Goal: Task Accomplishment & Management: Manage account settings

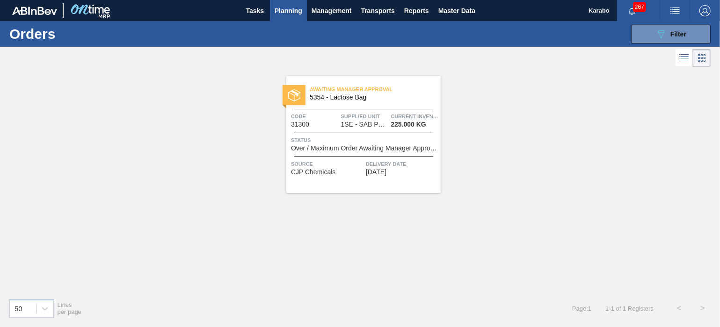
click at [598, 124] on div "Awaiting Manager Approval 5354 - Lactose Bag Code 31300 Supplied Unit 1SE - SAB…" at bounding box center [360, 180] width 720 height 222
click at [344, 125] on span "1SE - SAB Polokwane Brewery" at bounding box center [364, 124] width 47 height 7
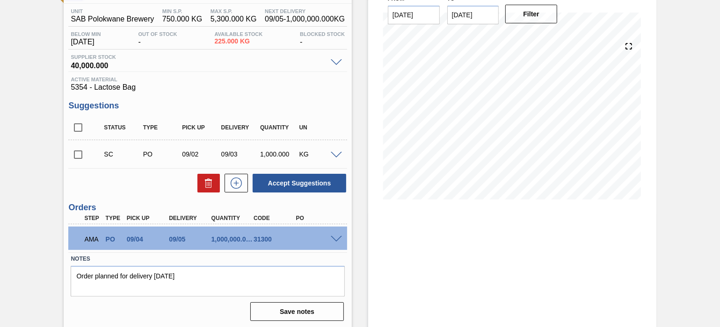
scroll to position [75, 0]
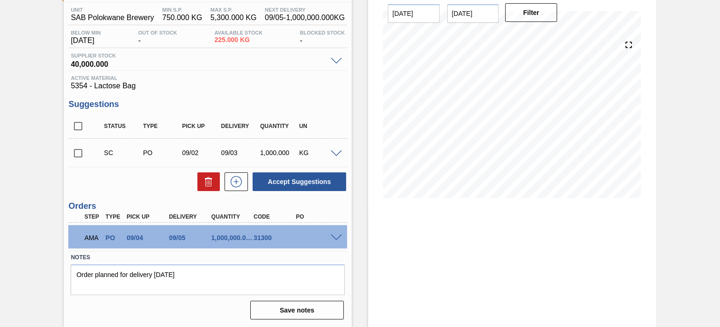
click at [335, 239] on span at bounding box center [336, 238] width 11 height 7
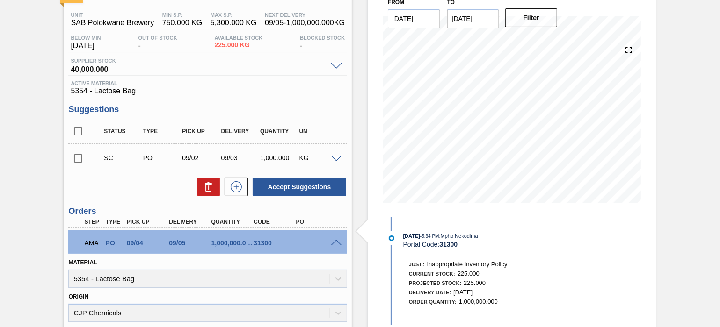
scroll to position [0, 0]
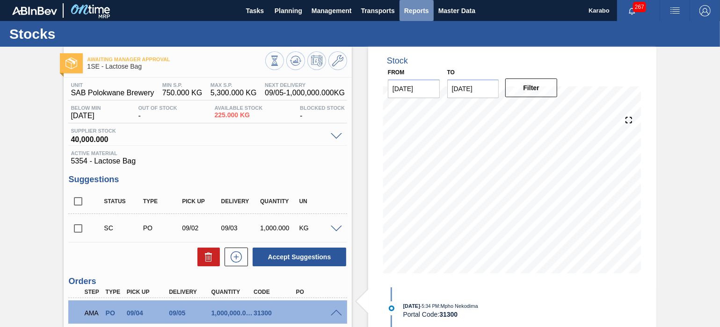
click at [415, 14] on span "Reports" at bounding box center [416, 10] width 25 height 11
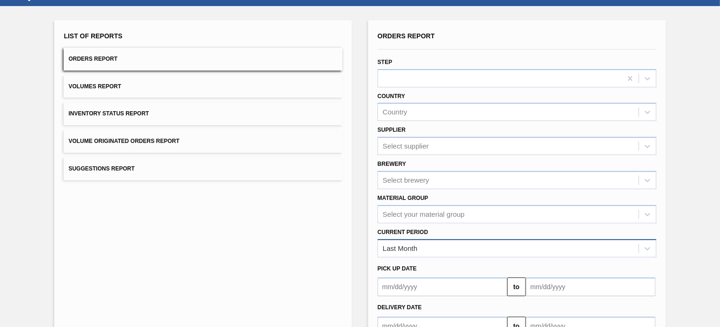
scroll to position [58, 0]
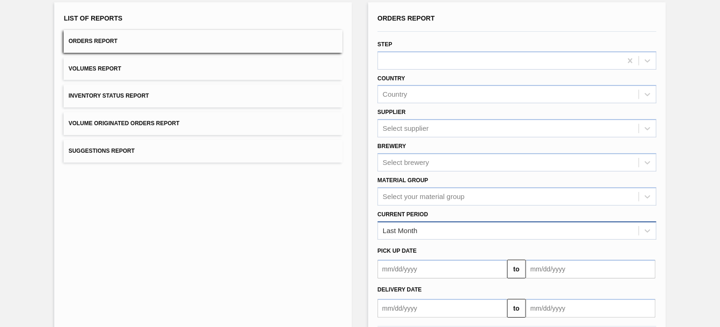
click at [460, 233] on div "Last Month" at bounding box center [508, 231] width 260 height 14
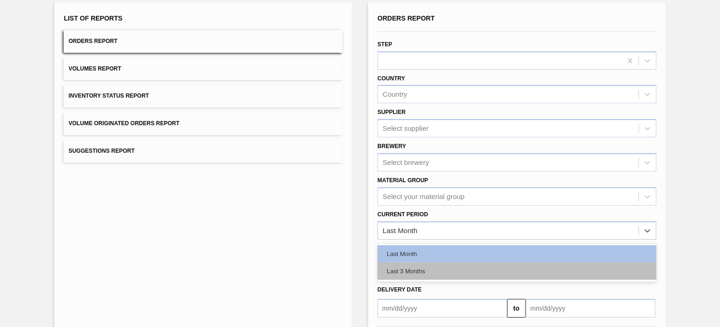
click at [419, 277] on div "Last 3 Months" at bounding box center [516, 271] width 279 height 17
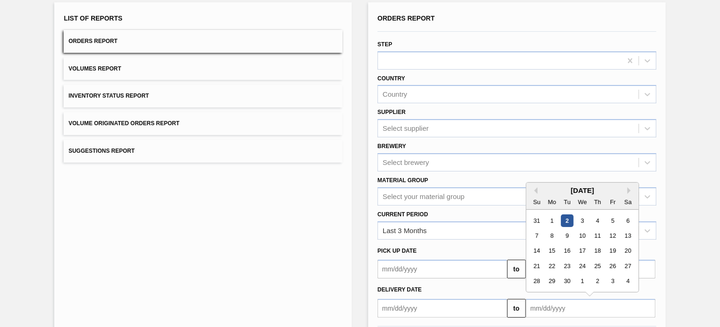
click at [561, 299] on input "text" at bounding box center [590, 308] width 130 height 19
click at [533, 187] on button "Previous Month" at bounding box center [534, 190] width 7 height 7
drag, startPoint x: 614, startPoint y: 266, endPoint x: 595, endPoint y: 259, distance: 20.1
click at [614, 265] on div "22" at bounding box center [612, 266] width 13 height 13
type input "08/22/2025"
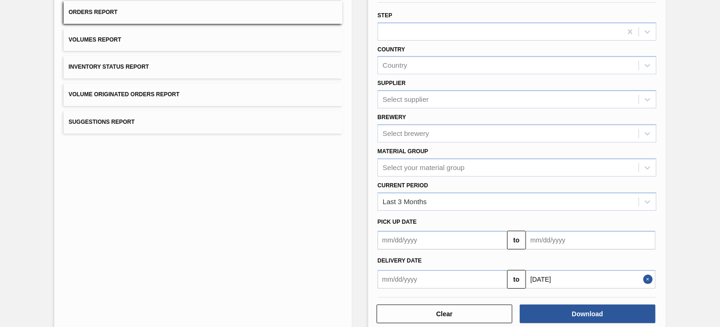
scroll to position [103, 0]
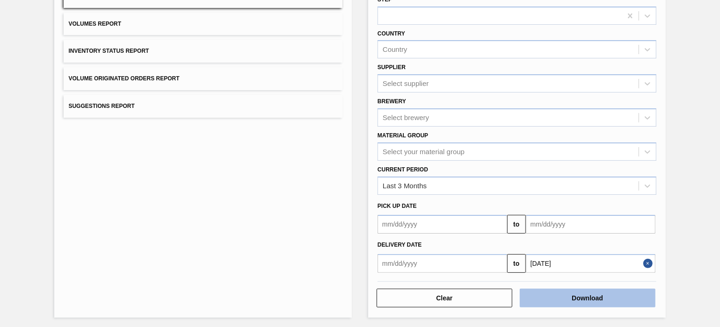
click at [575, 294] on button "Download" at bounding box center [587, 298] width 136 height 19
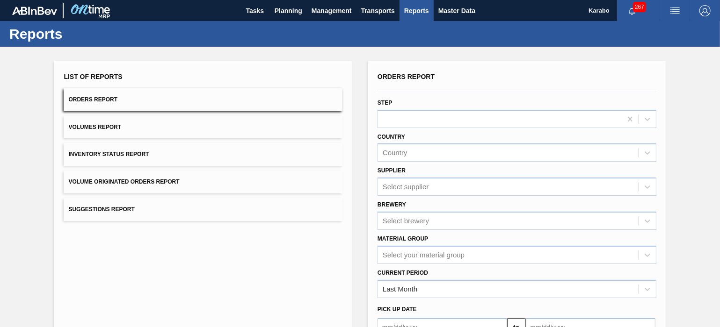
click at [357, 185] on div "List of Reports Orders Report Volumes Report Inventory Status Report Volume Ori…" at bounding box center [360, 240] width 720 height 386
click at [440, 5] on span "Master Data" at bounding box center [456, 10] width 37 height 11
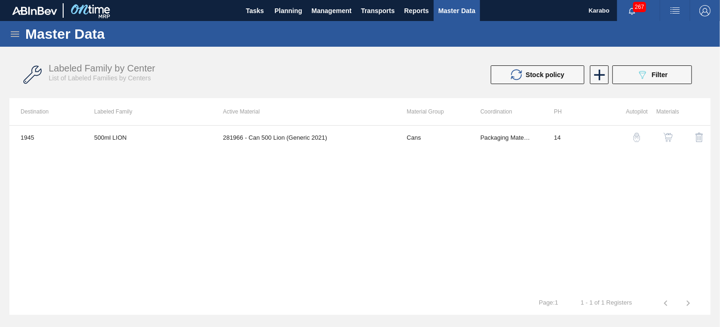
drag, startPoint x: 17, startPoint y: 36, endPoint x: 38, endPoint y: 62, distance: 33.9
click at [16, 36] on icon at bounding box center [15, 34] width 8 height 6
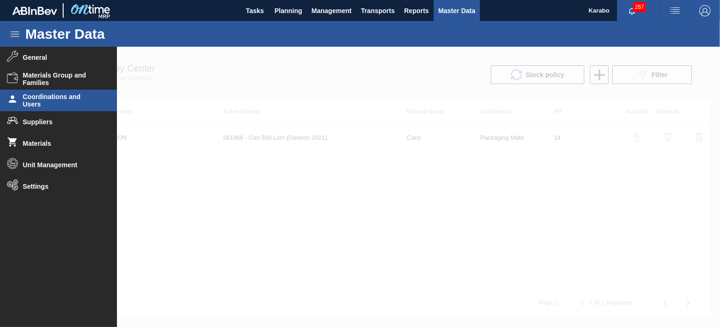
click at [41, 107] on span "Coordinations and Users" at bounding box center [61, 100] width 77 height 15
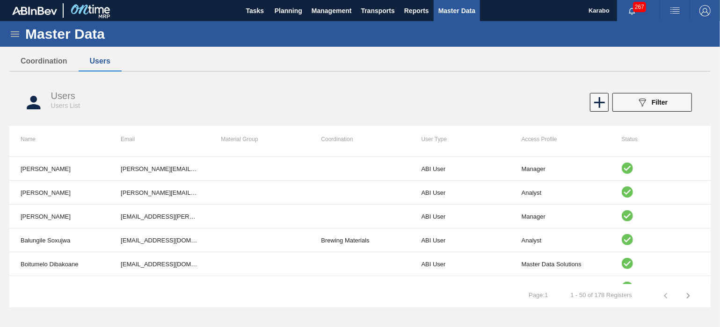
scroll to position [292, 0]
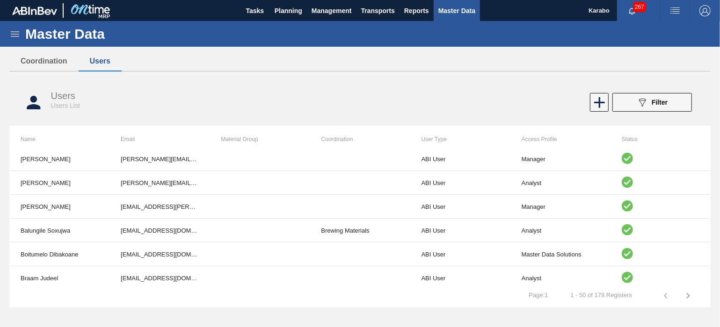
click at [687, 301] on icon "button" at bounding box center [687, 295] width 11 height 11
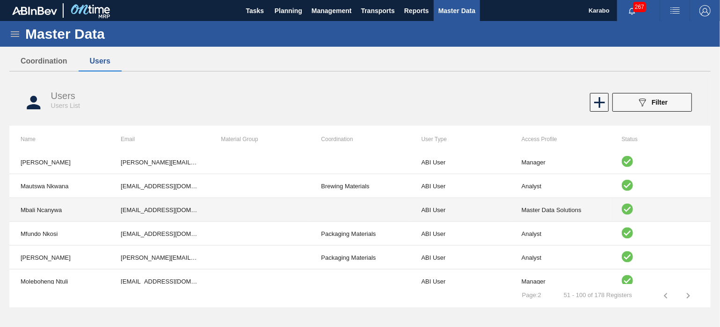
scroll to position [1055, 0]
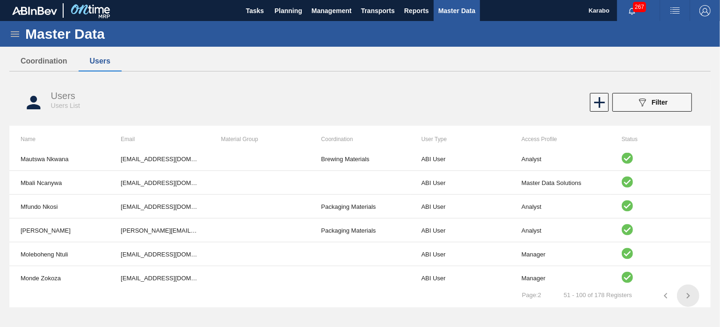
click at [691, 294] on icon "button" at bounding box center [687, 295] width 11 height 11
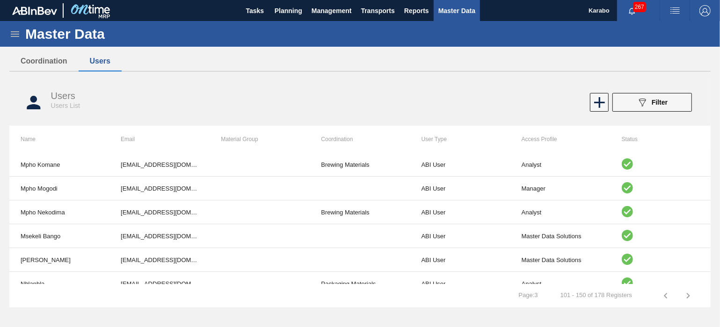
scroll to position [0, 0]
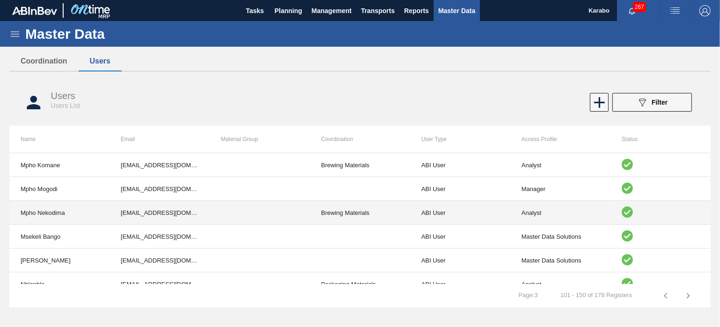
click at [368, 216] on td "Brewing Materials" at bounding box center [359, 213] width 100 height 24
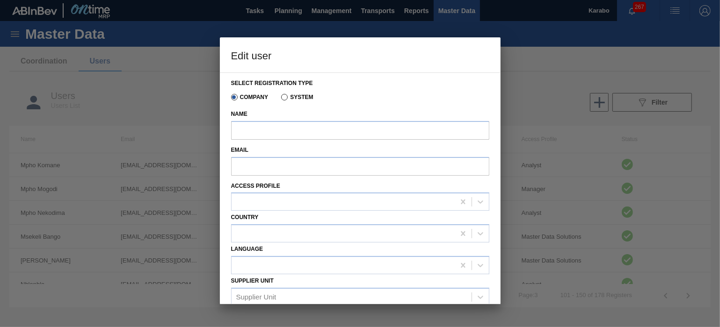
type input "Mpho Nekodima"
type input "Mpho.Nekodima@za.ab-inbev.com"
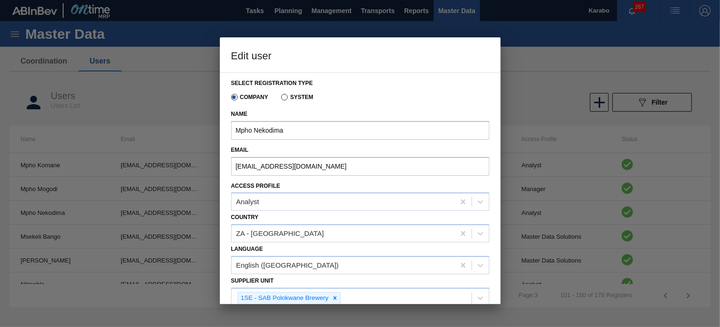
scroll to position [129, 0]
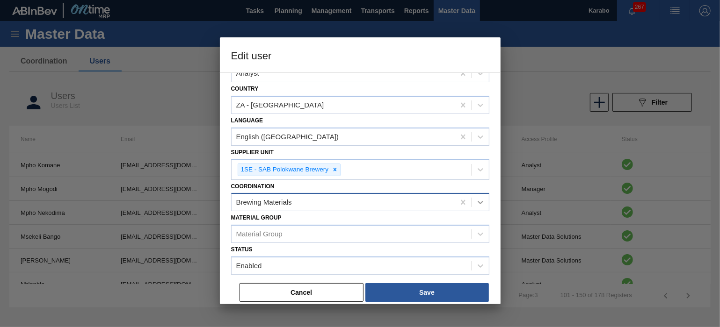
click at [484, 202] on div at bounding box center [480, 202] width 17 height 17
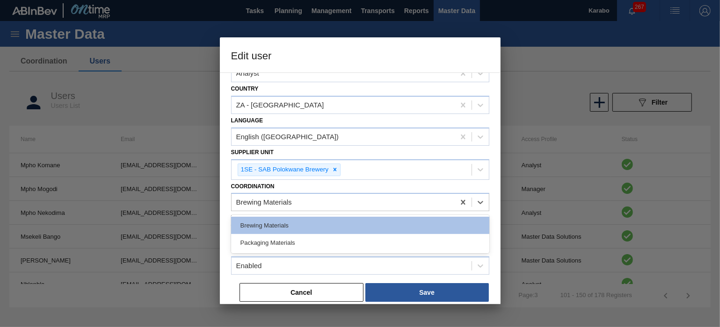
click at [339, 237] on div "Packaging Materials" at bounding box center [360, 242] width 258 height 17
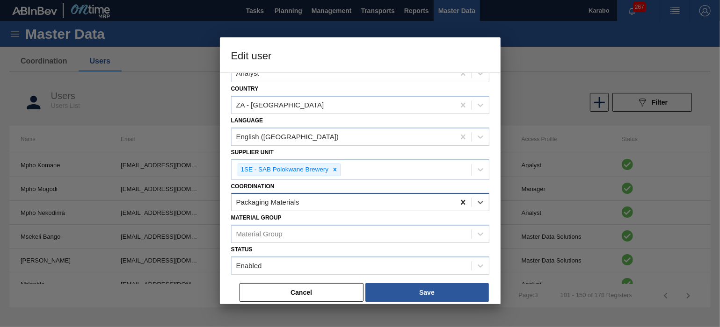
click at [463, 200] on icon at bounding box center [462, 202] width 9 height 9
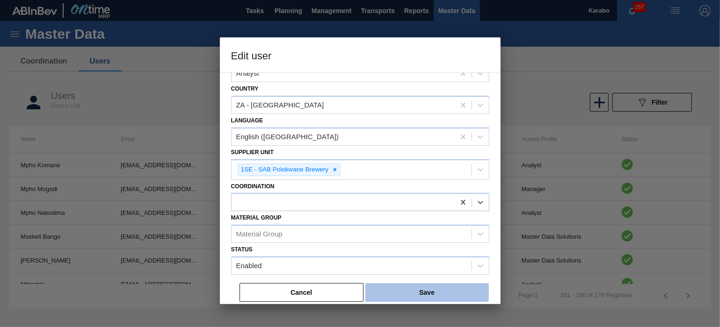
click at [413, 285] on button "Save" at bounding box center [426, 292] width 123 height 19
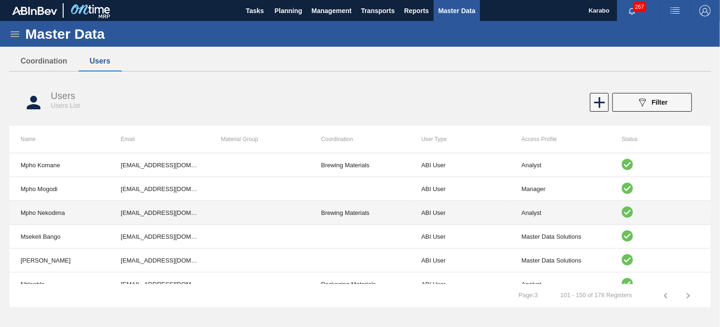
click at [343, 213] on td "Brewing Materials" at bounding box center [359, 213] width 100 height 24
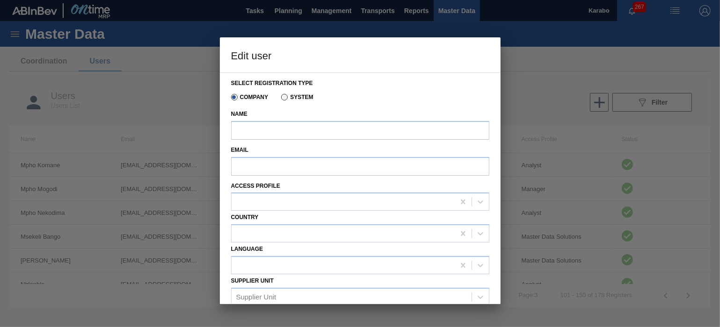
type input "Mpho Nekodima"
type input "Mpho.Nekodima@za.ab-inbev.com"
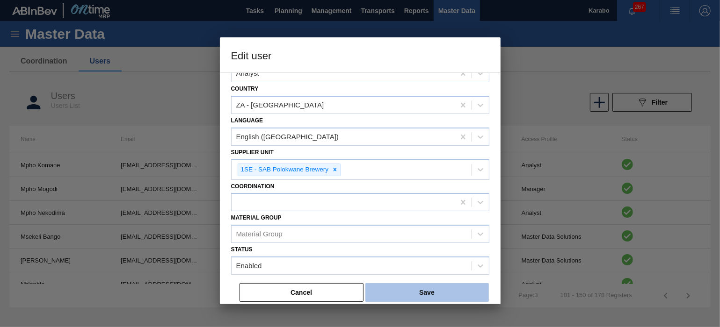
click at [407, 283] on button "Save" at bounding box center [426, 292] width 123 height 19
